Goal: Leave review/rating: Leave review/rating

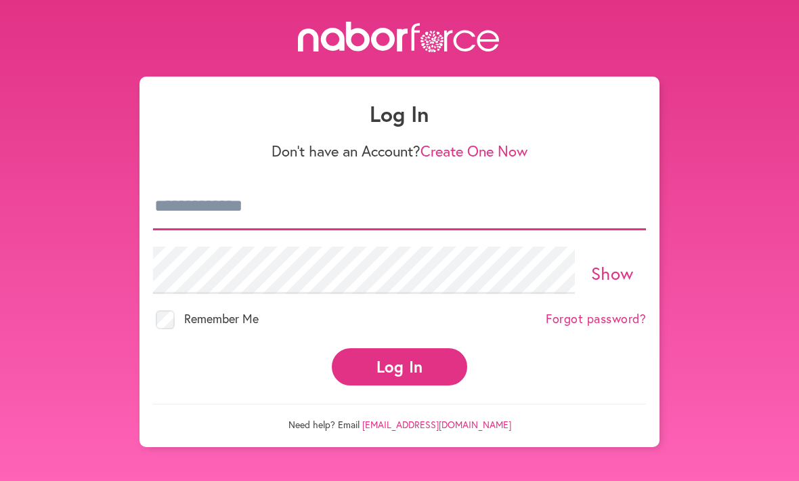
click at [248, 204] on input "email" at bounding box center [399, 206] width 493 height 47
type input "**********"
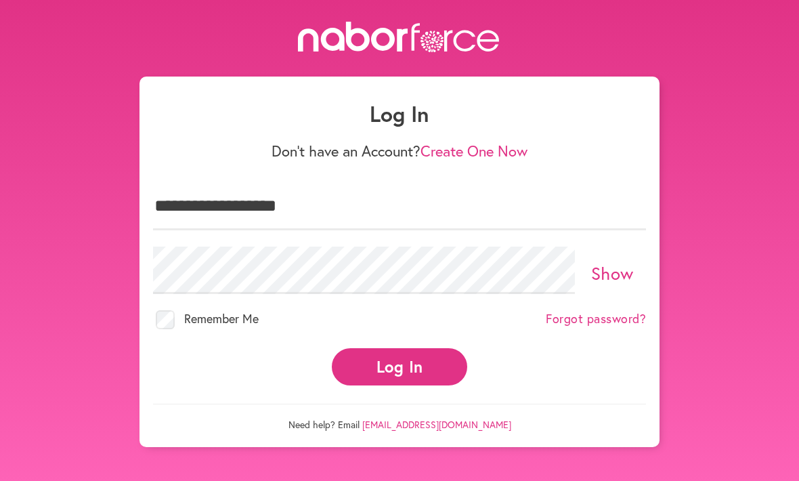
click at [400, 354] on button "Log In" at bounding box center [399, 366] width 135 height 37
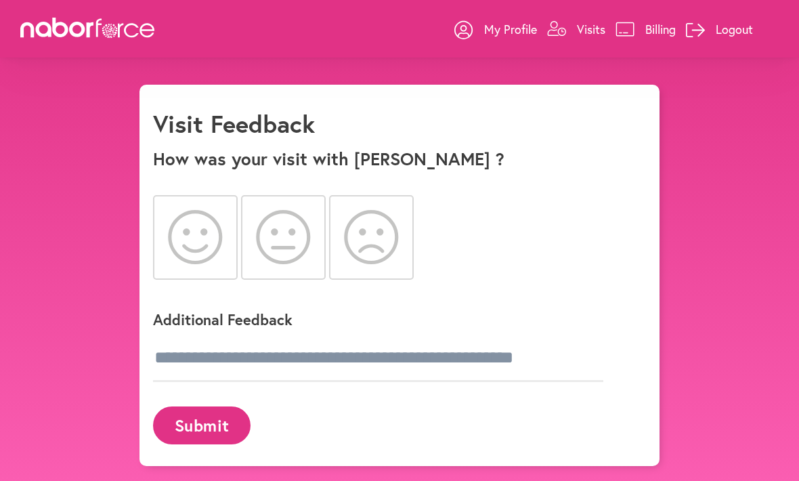
click at [187, 240] on icon at bounding box center [195, 237] width 55 height 54
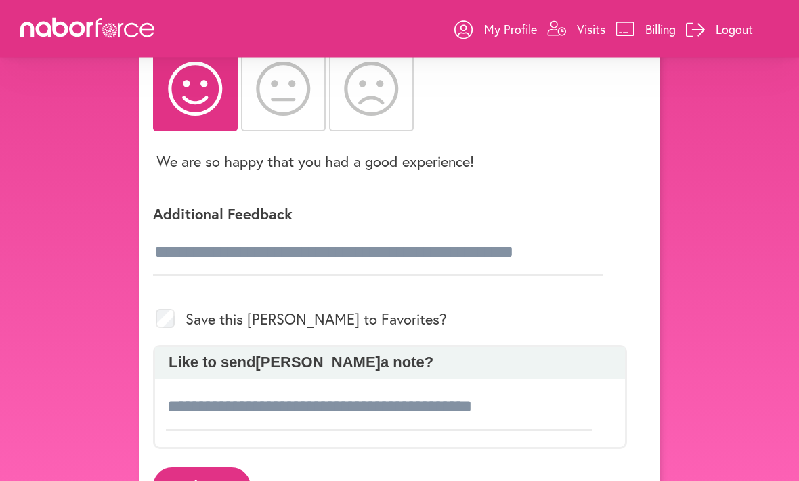
scroll to position [165, 0]
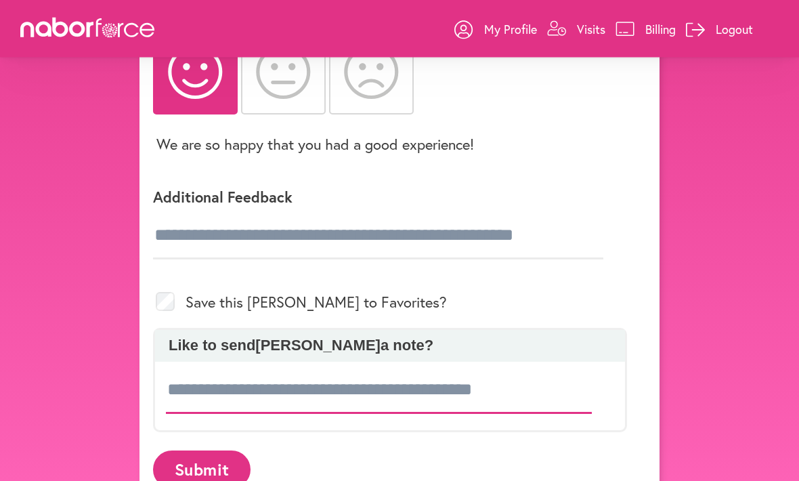
click at [205, 397] on input at bounding box center [379, 390] width 426 height 47
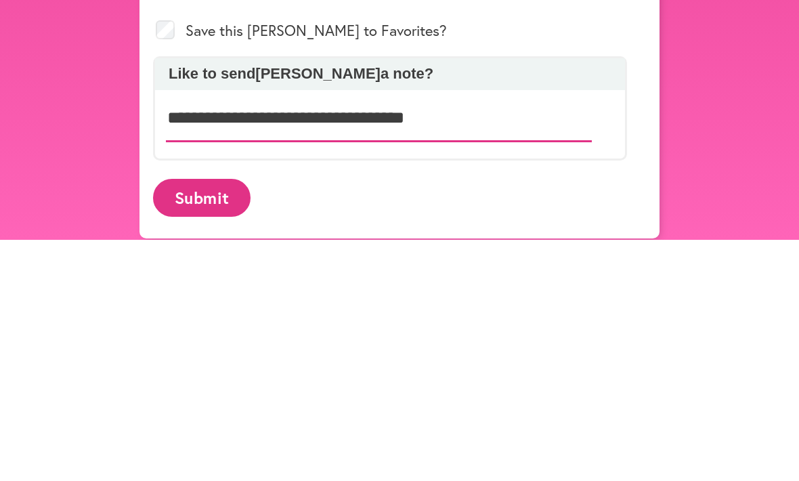
type input "**********"
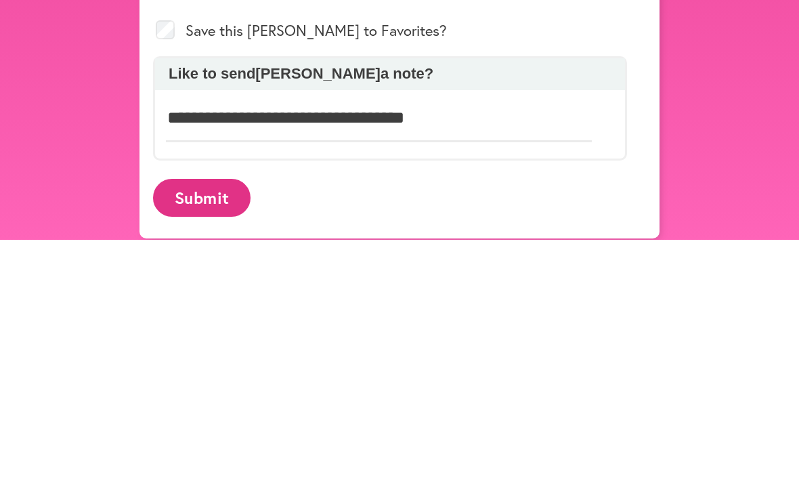
click at [209, 421] on button "Submit" at bounding box center [202, 439] width 98 height 37
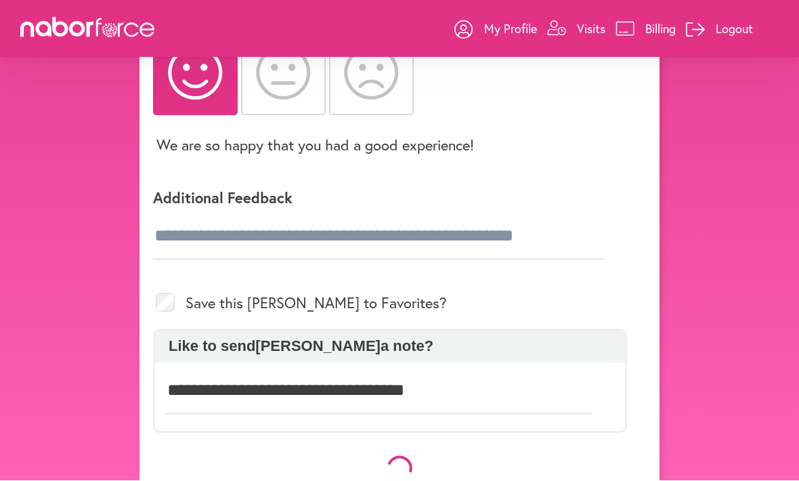
scroll to position [165, 0]
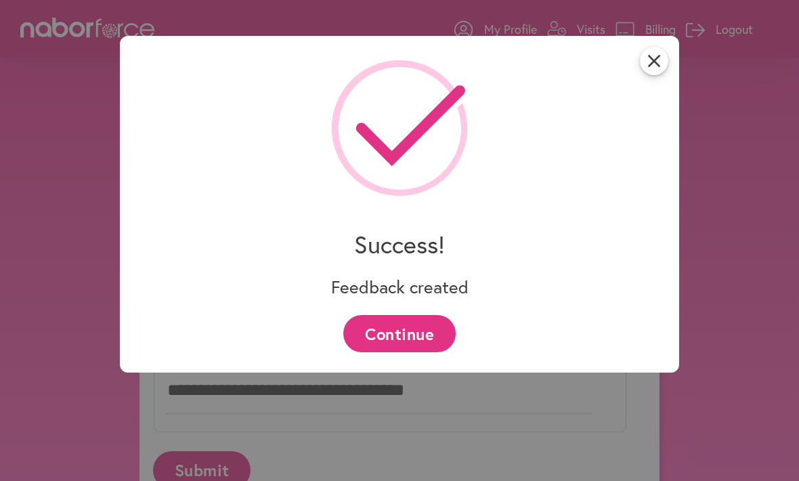
click at [407, 331] on button "Continue" at bounding box center [399, 333] width 112 height 37
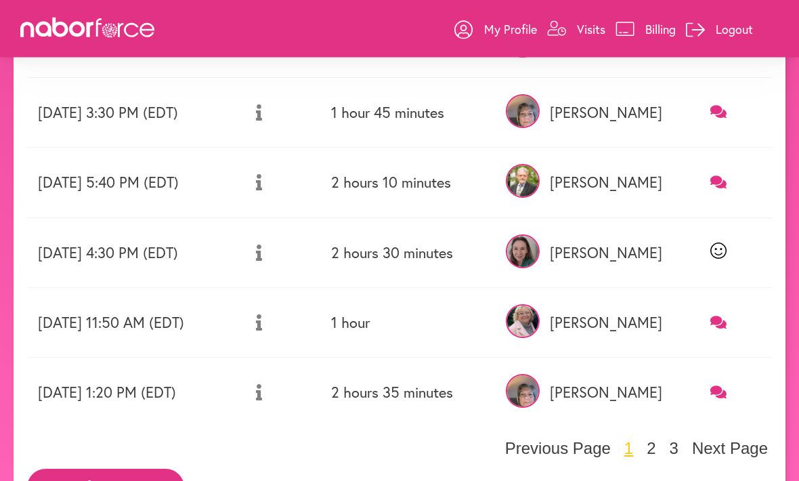
scroll to position [528, 0]
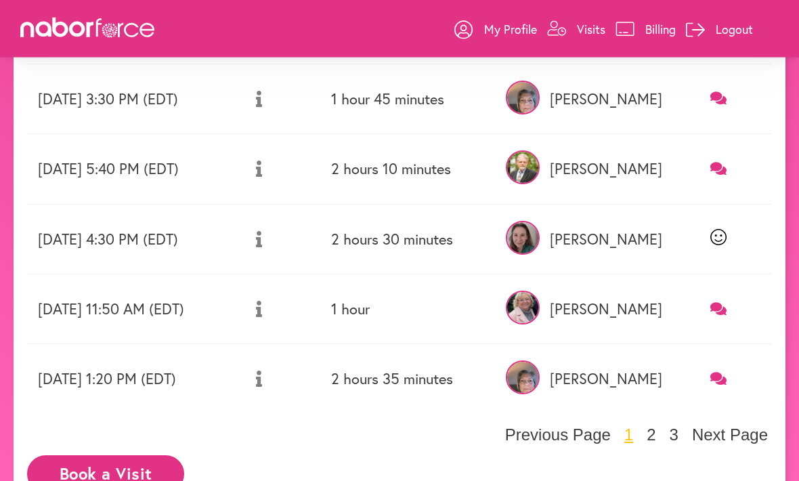
click at [666, 433] on button "3" at bounding box center [674, 435] width 17 height 20
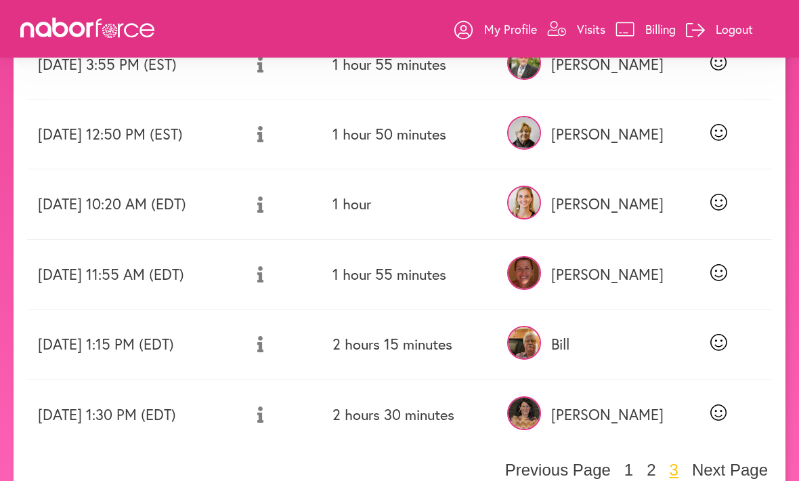
scroll to position [389, 0]
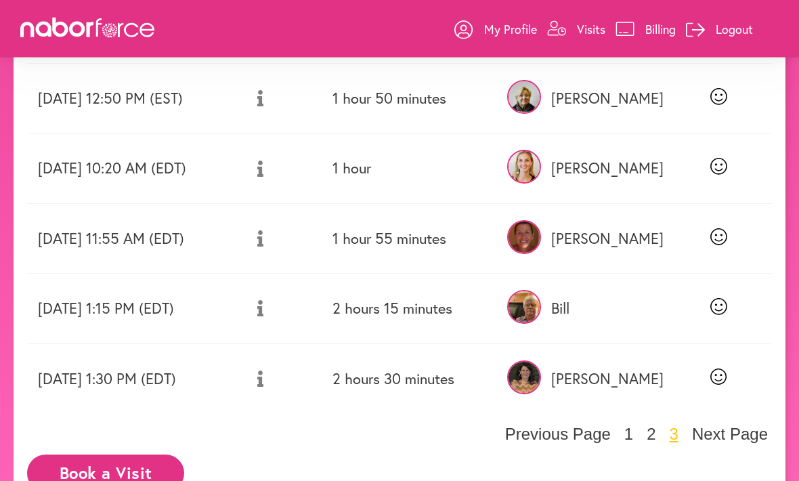
click at [643, 435] on button "2" at bounding box center [651, 435] width 17 height 20
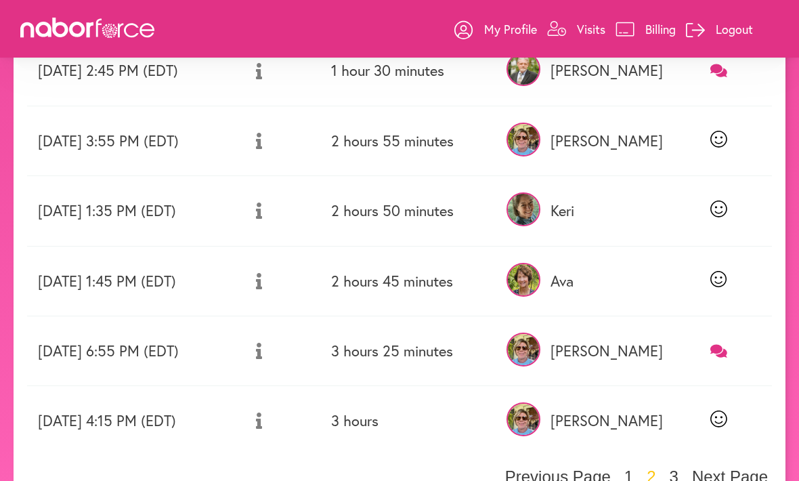
scroll to position [528, 0]
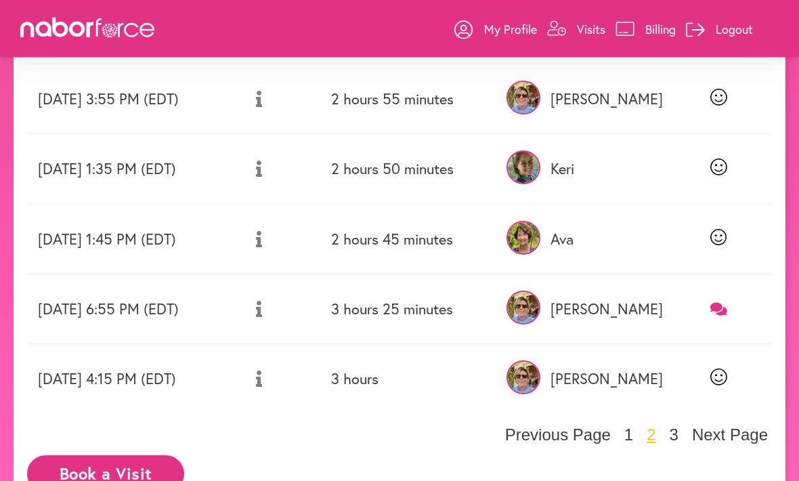
click at [620, 433] on button "1" at bounding box center [628, 435] width 17 height 20
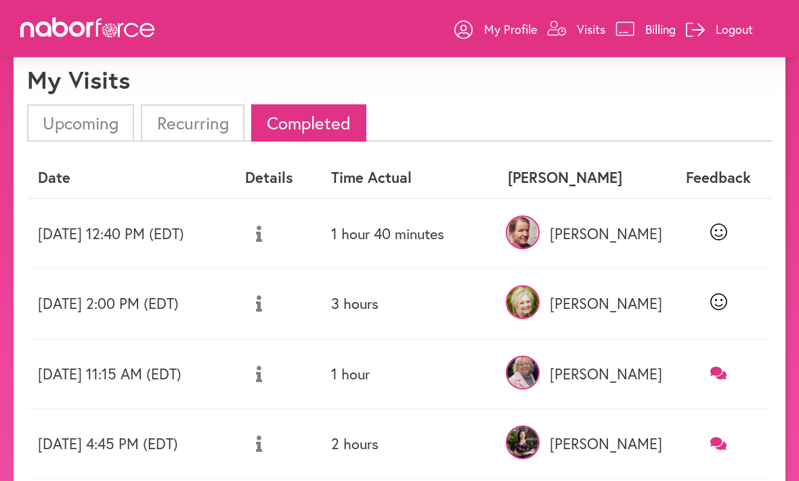
scroll to position [41, 0]
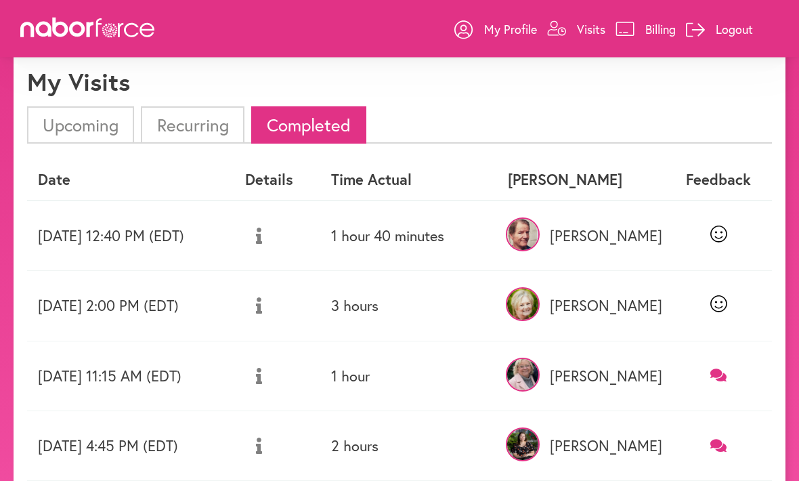
click at [729, 24] on p "Logout" at bounding box center [734, 29] width 37 height 16
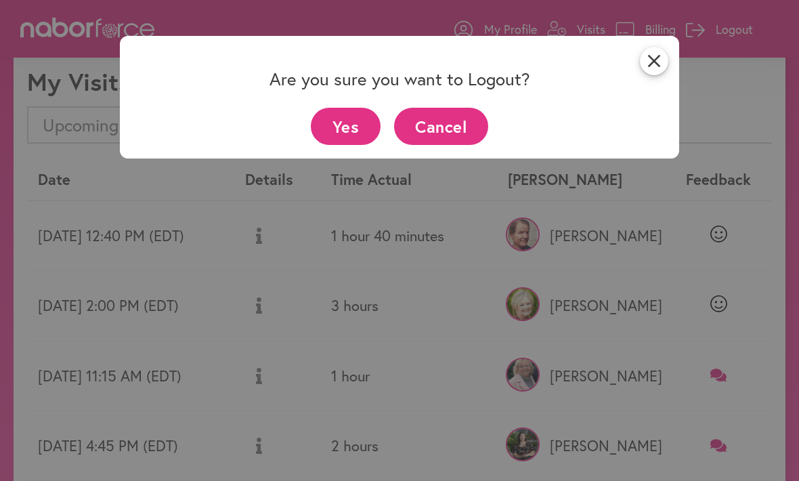
click at [345, 121] on button "Yes" at bounding box center [346, 126] width 70 height 37
